Goal: Information Seeking & Learning: Find specific fact

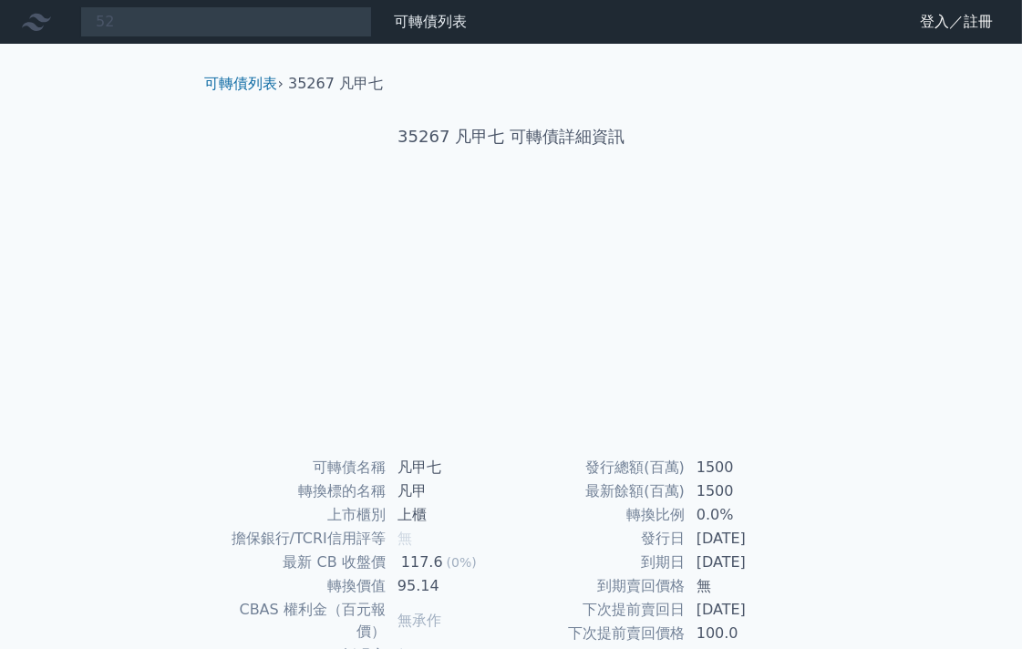
type input "5"
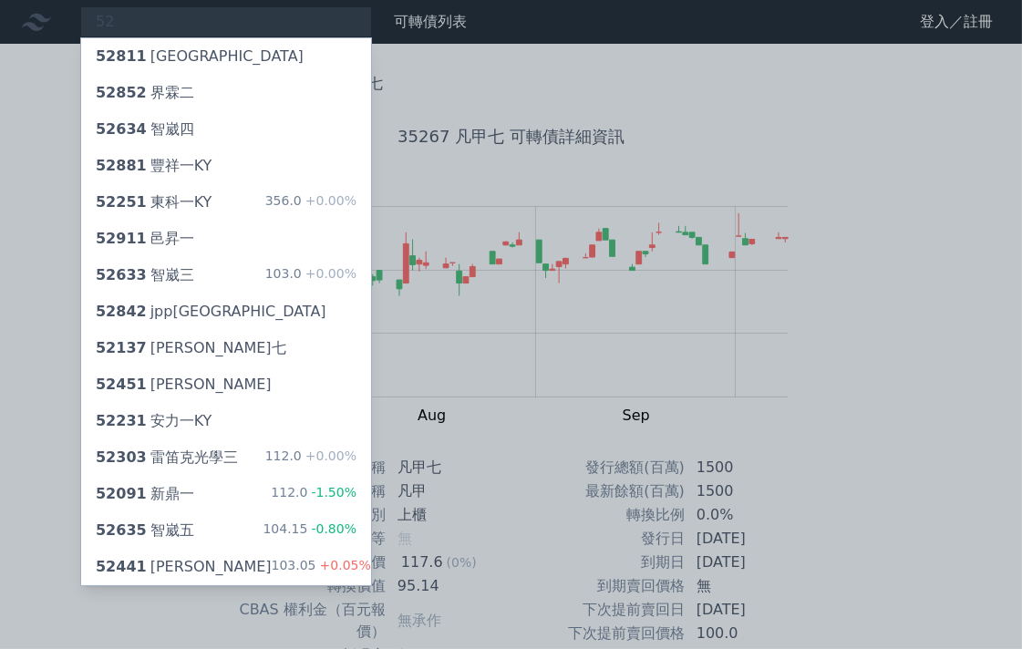
type input "5"
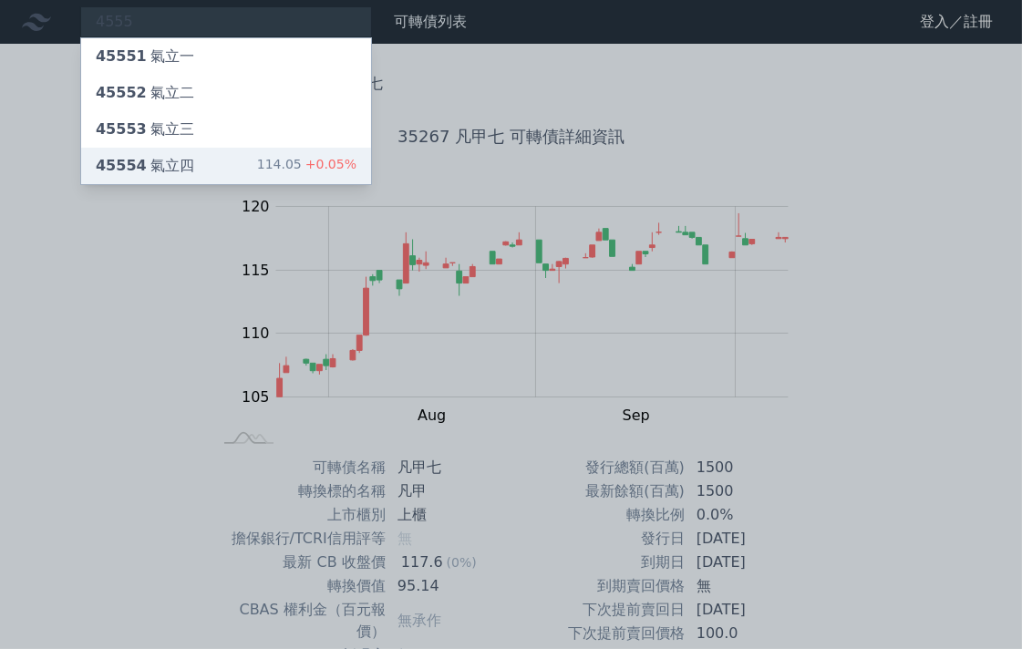
type input "4555"
click at [174, 162] on div "45554 氣立四" at bounding box center [145, 166] width 98 height 22
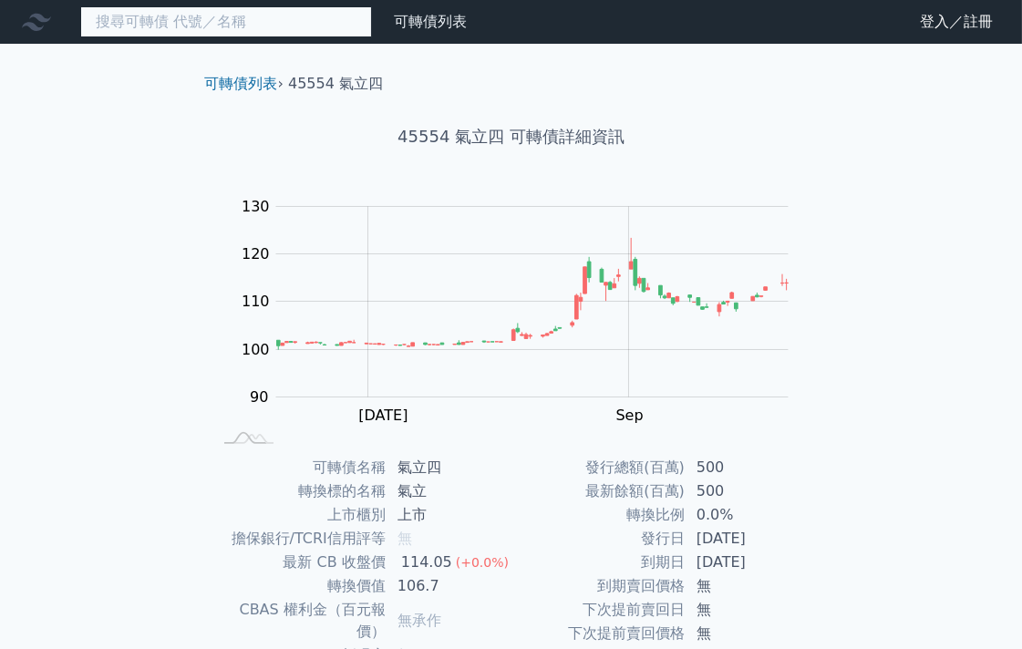
click at [275, 20] on input at bounding box center [226, 21] width 292 height 31
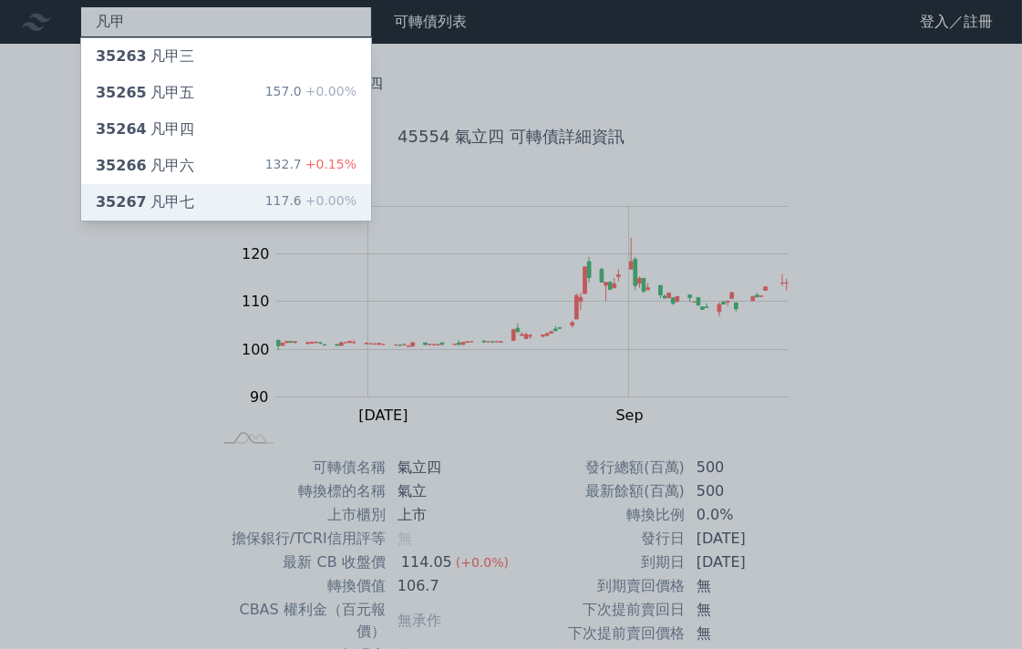
type input "凡甲"
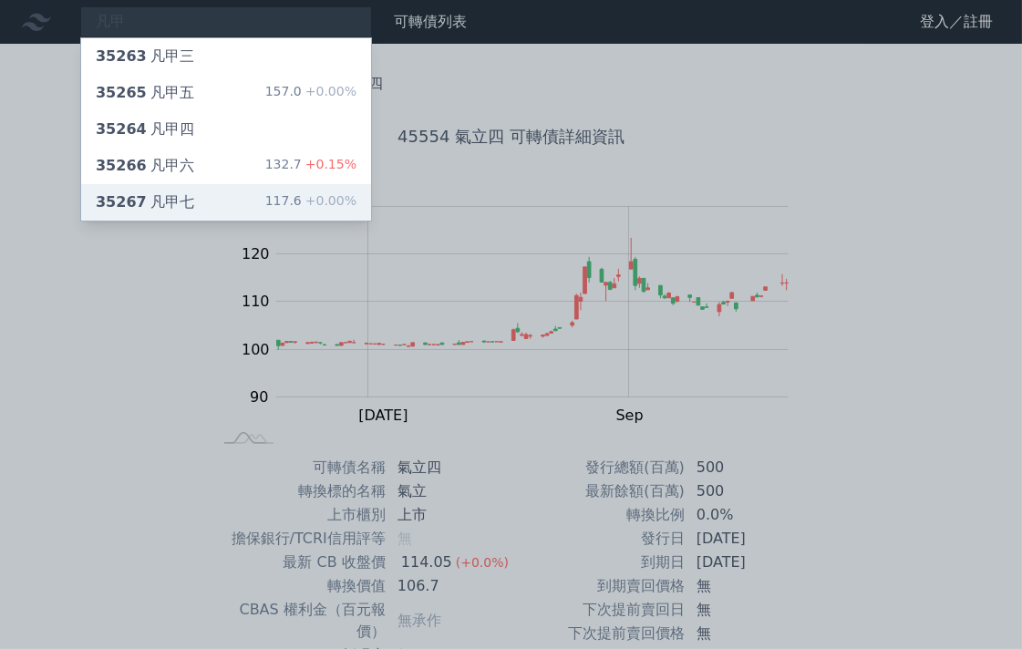
click at [180, 192] on div "35267 凡甲七" at bounding box center [145, 202] width 98 height 22
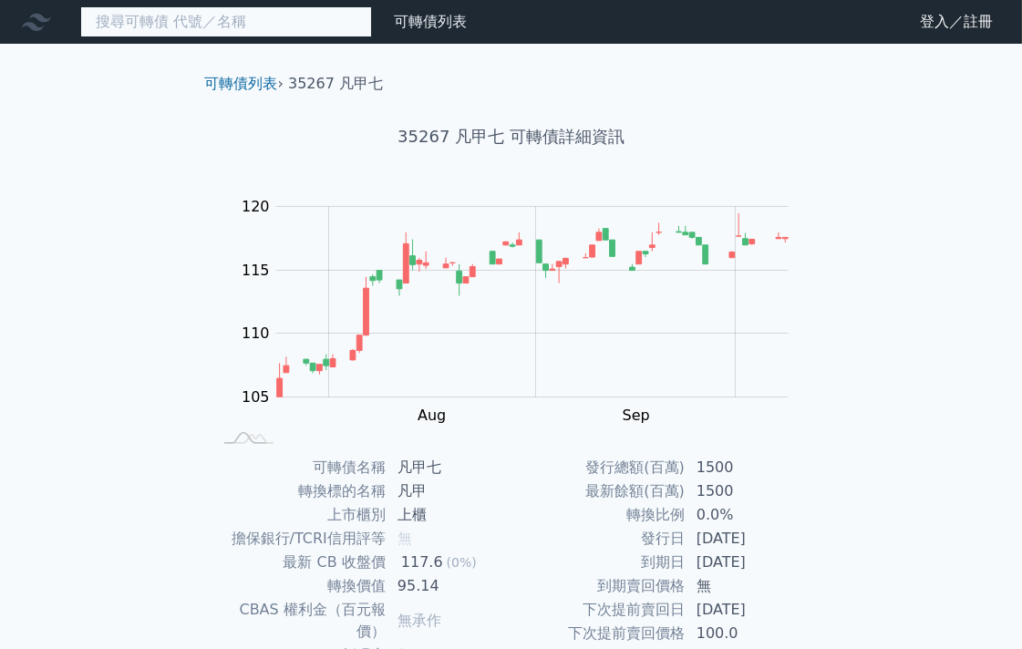
click at [320, 23] on input at bounding box center [226, 21] width 292 height 31
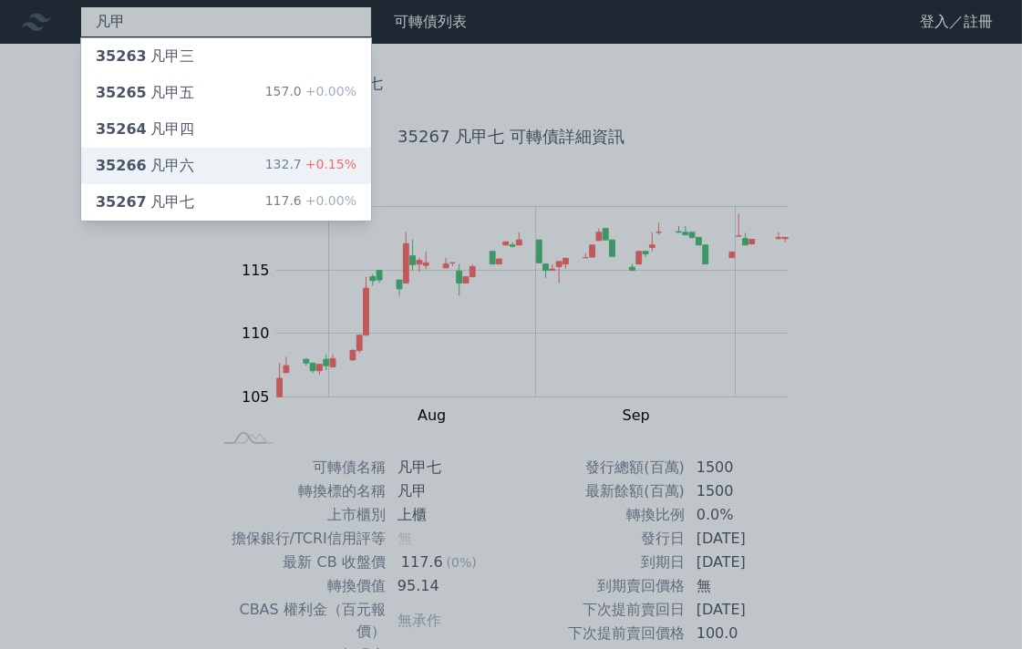
type input "凡甲"
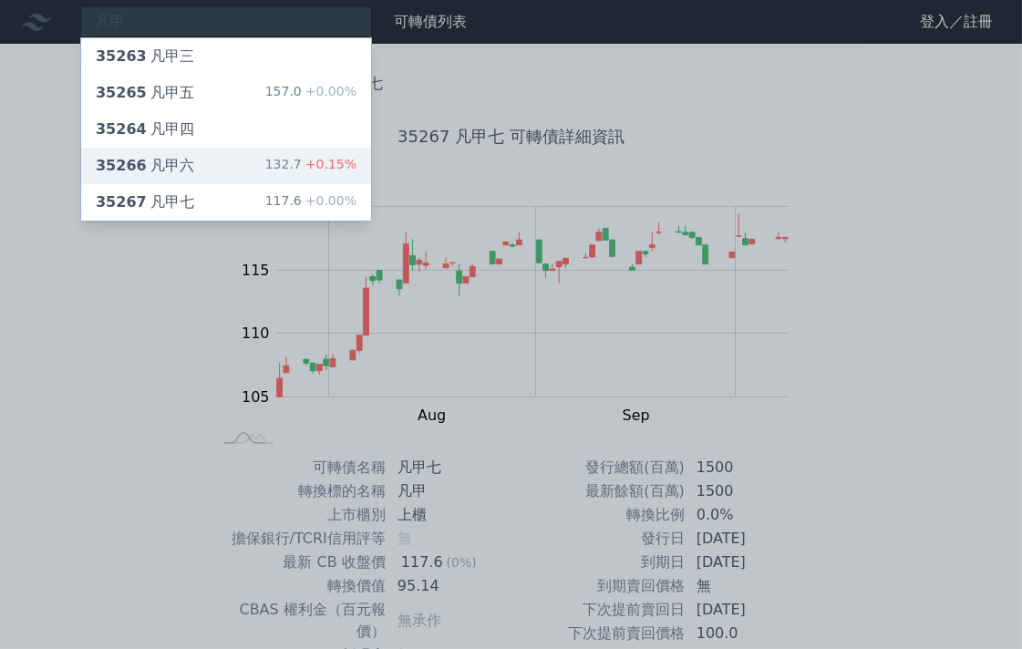
click at [183, 158] on div "35266 凡甲六" at bounding box center [145, 166] width 98 height 22
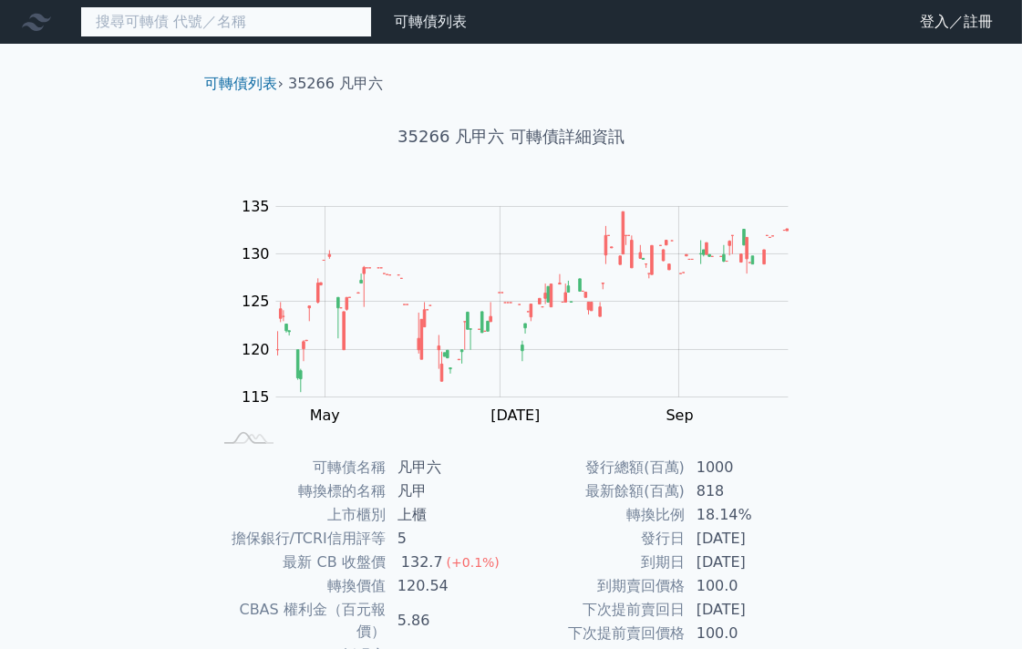
click at [206, 21] on input at bounding box center [226, 21] width 292 height 31
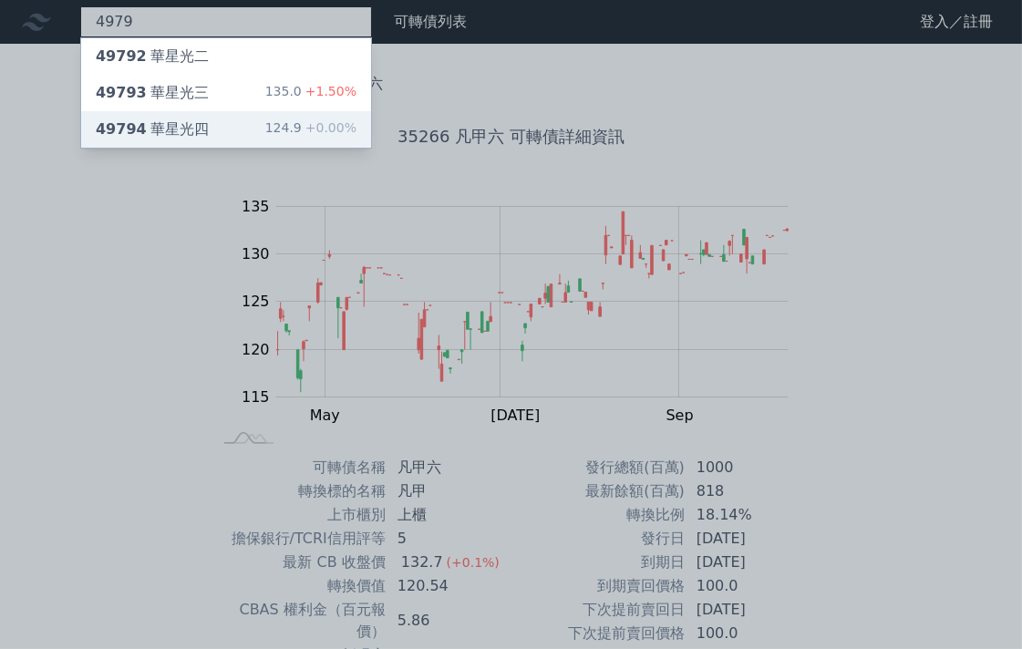
type input "4979"
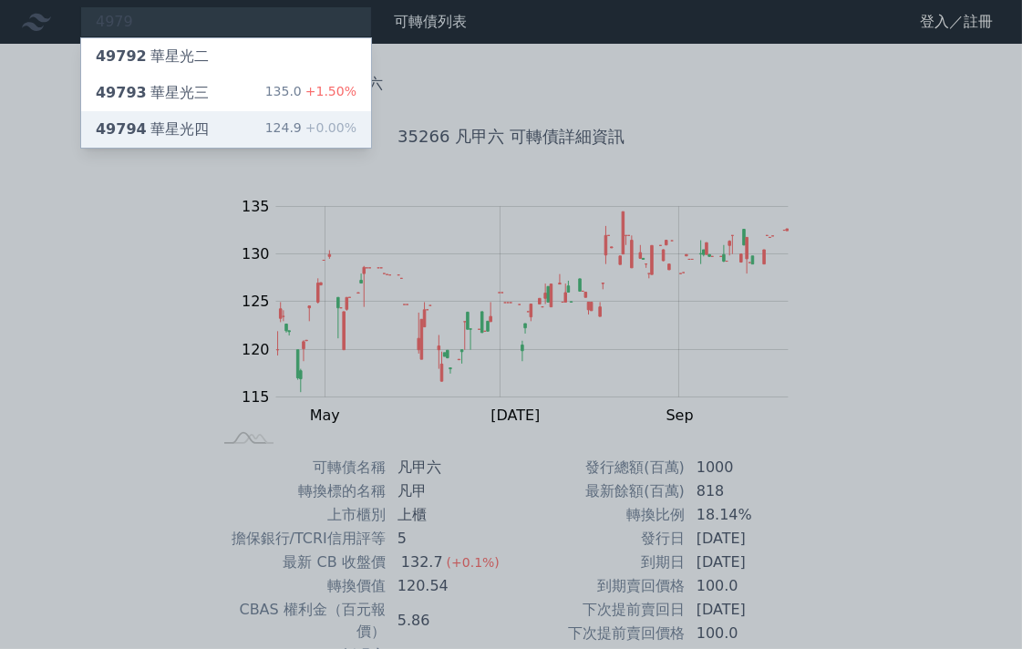
click at [138, 130] on span "49794" at bounding box center [121, 128] width 51 height 17
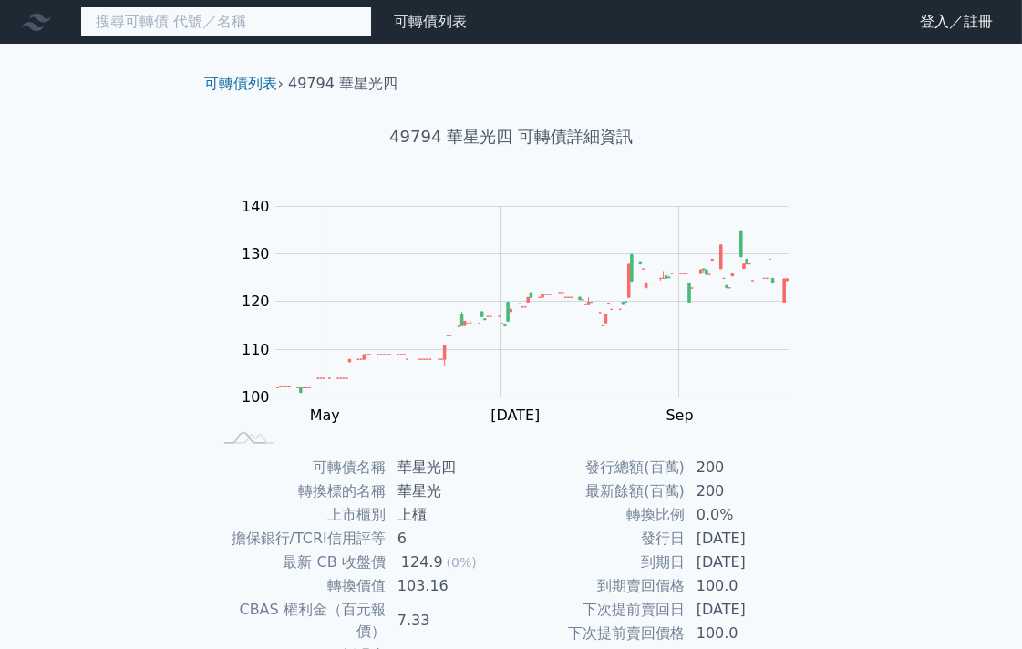
click at [207, 20] on input at bounding box center [226, 21] width 292 height 31
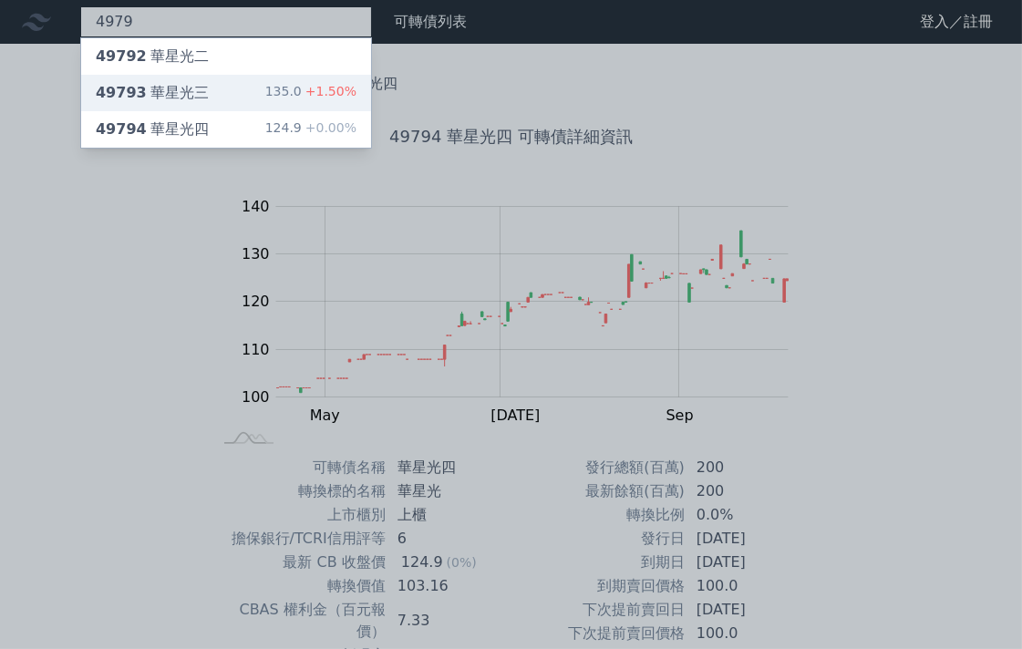
type input "4979"
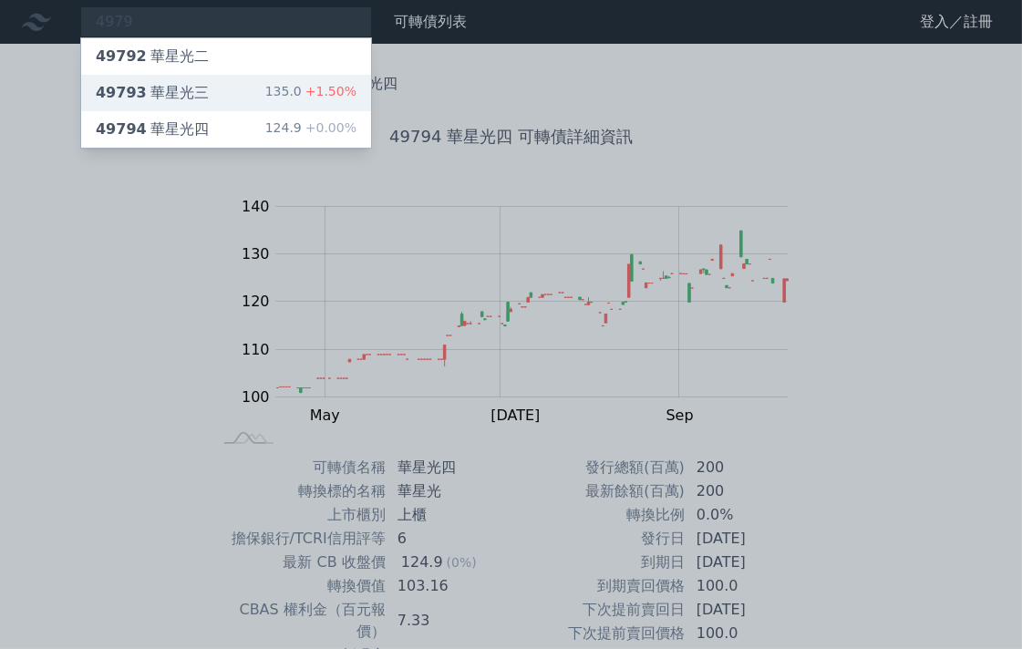
click at [169, 88] on div "49793 華星光三" at bounding box center [152, 93] width 113 height 22
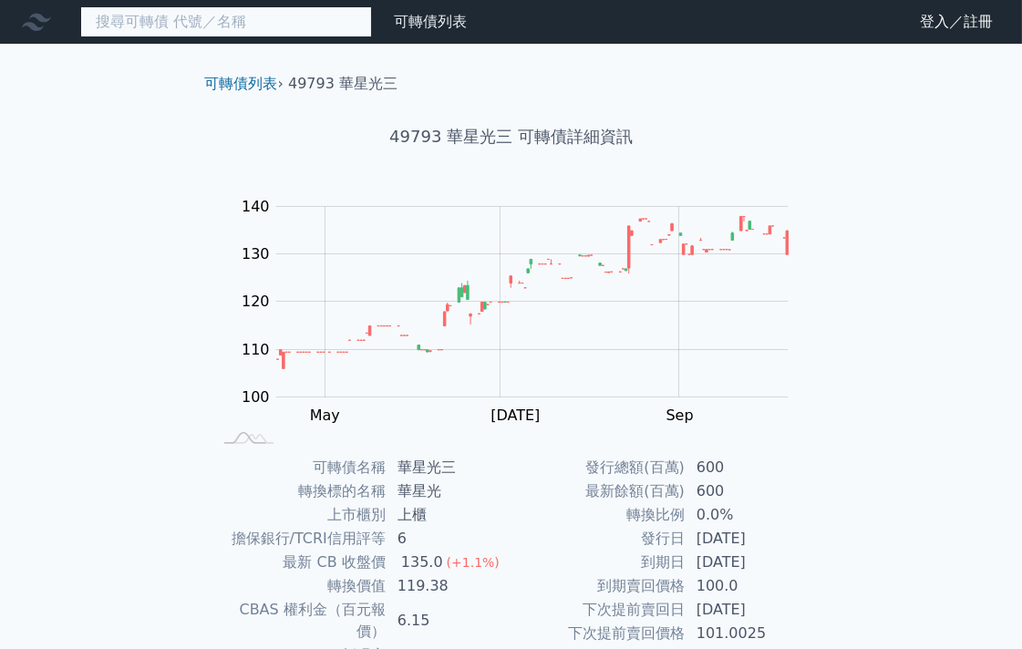
click at [249, 18] on input at bounding box center [226, 21] width 292 height 31
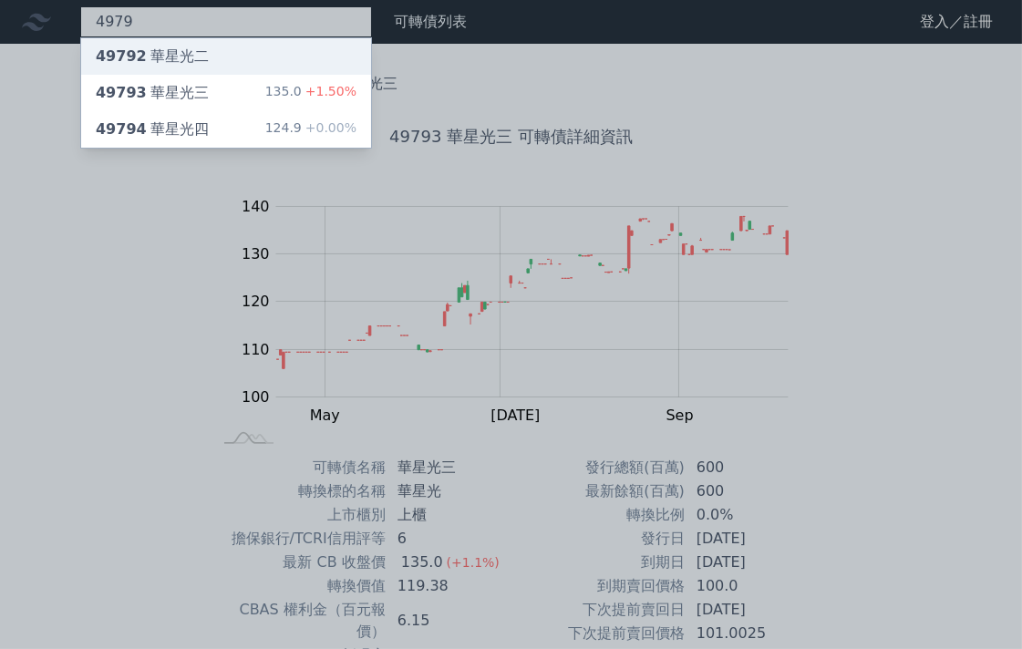
type input "4979"
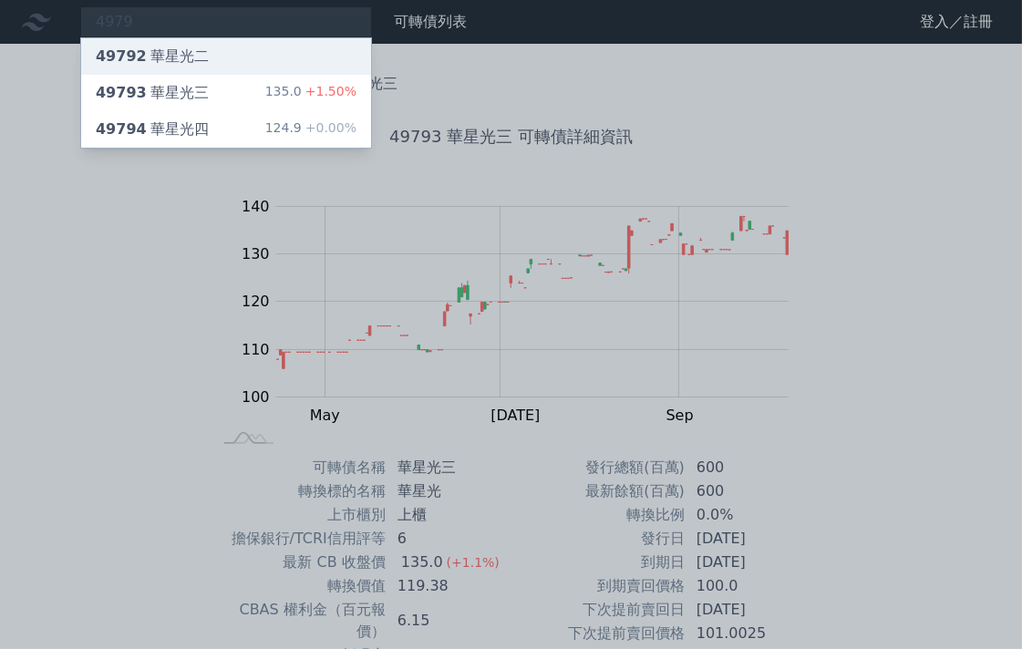
click at [126, 66] on div "49792 華星光二" at bounding box center [152, 57] width 113 height 22
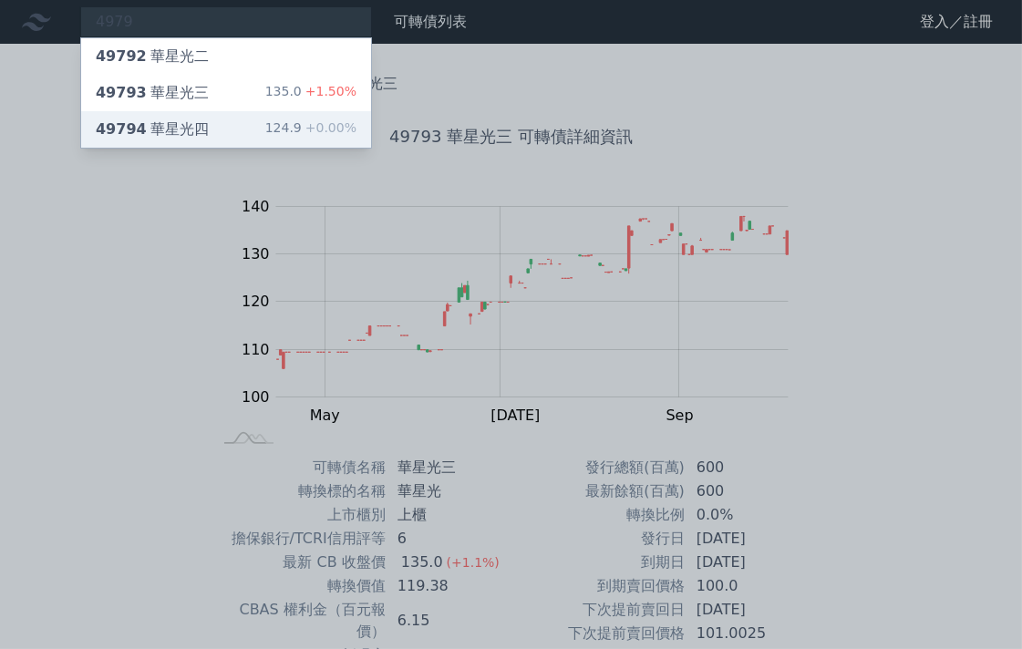
click at [215, 133] on div "49794 華星光四 124.9 +0.00%" at bounding box center [226, 129] width 290 height 36
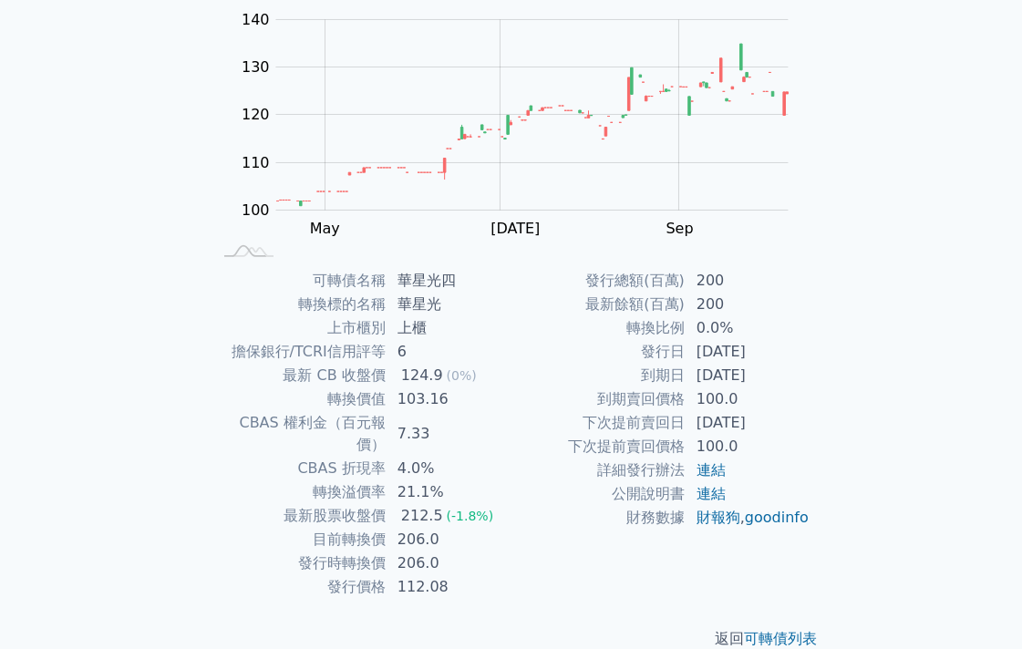
scroll to position [194, 0]
